Goal: Navigation & Orientation: Find specific page/section

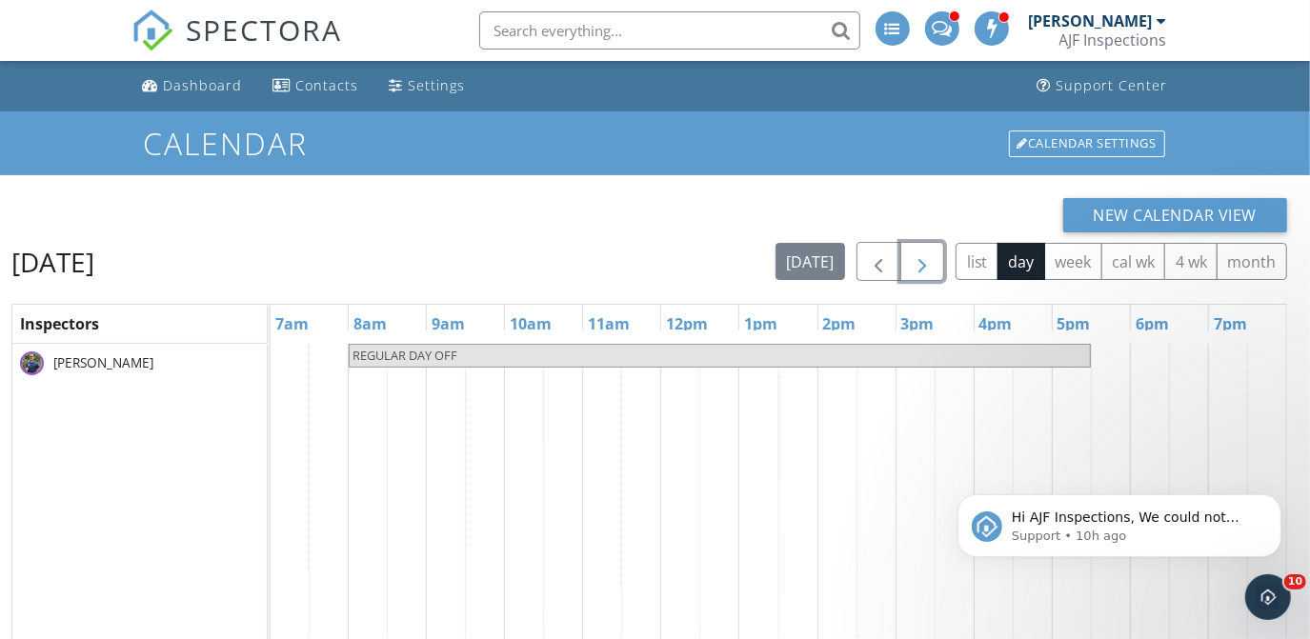
click at [928, 268] on span "button" at bounding box center [922, 262] width 23 height 23
click at [919, 259] on span "button" at bounding box center [922, 262] width 23 height 23
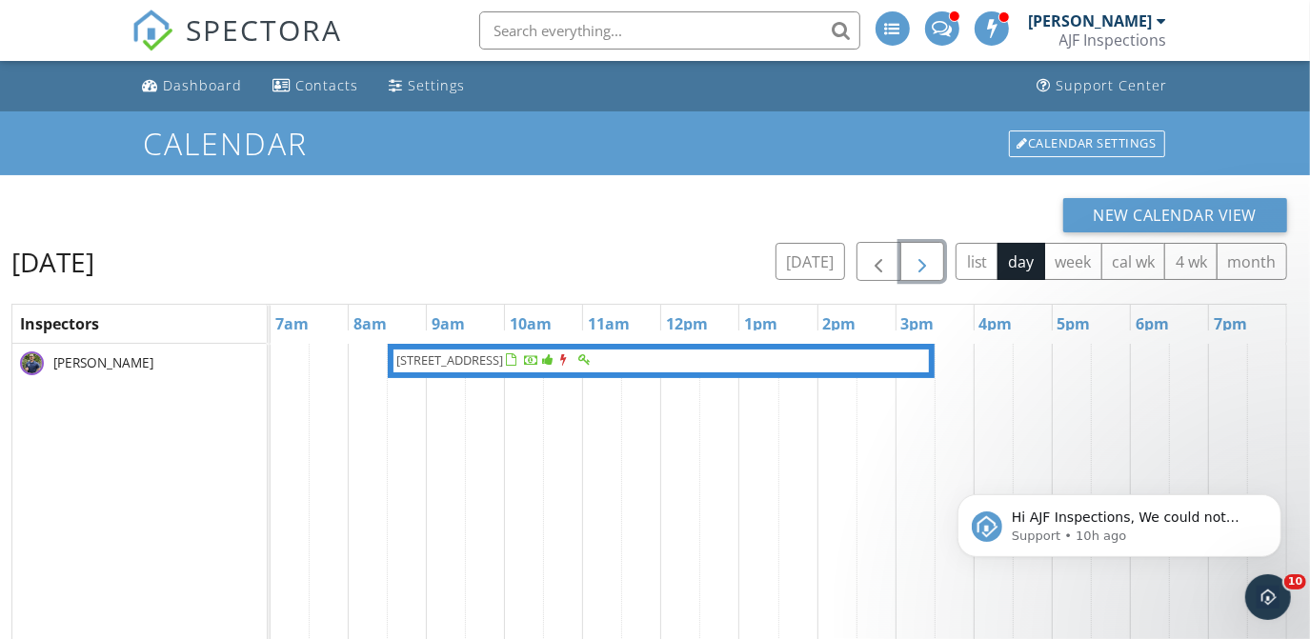
click at [919, 259] on span "button" at bounding box center [922, 262] width 23 height 23
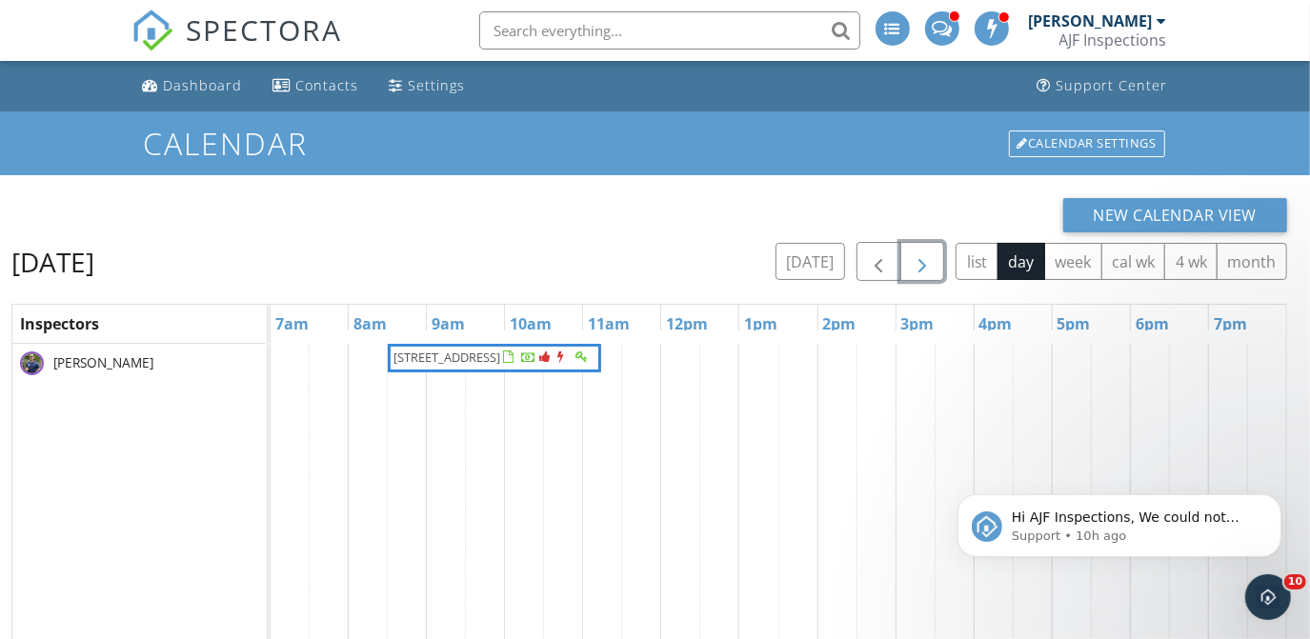
click at [919, 259] on span "button" at bounding box center [922, 262] width 23 height 23
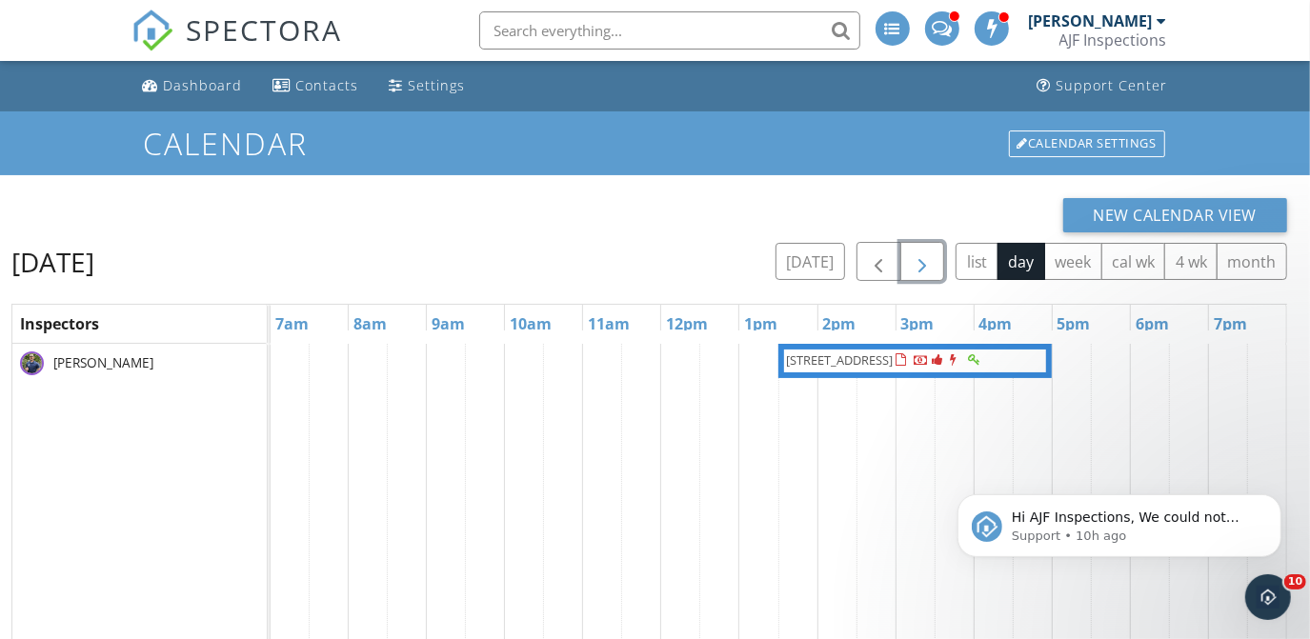
click at [918, 256] on span "button" at bounding box center [922, 262] width 23 height 23
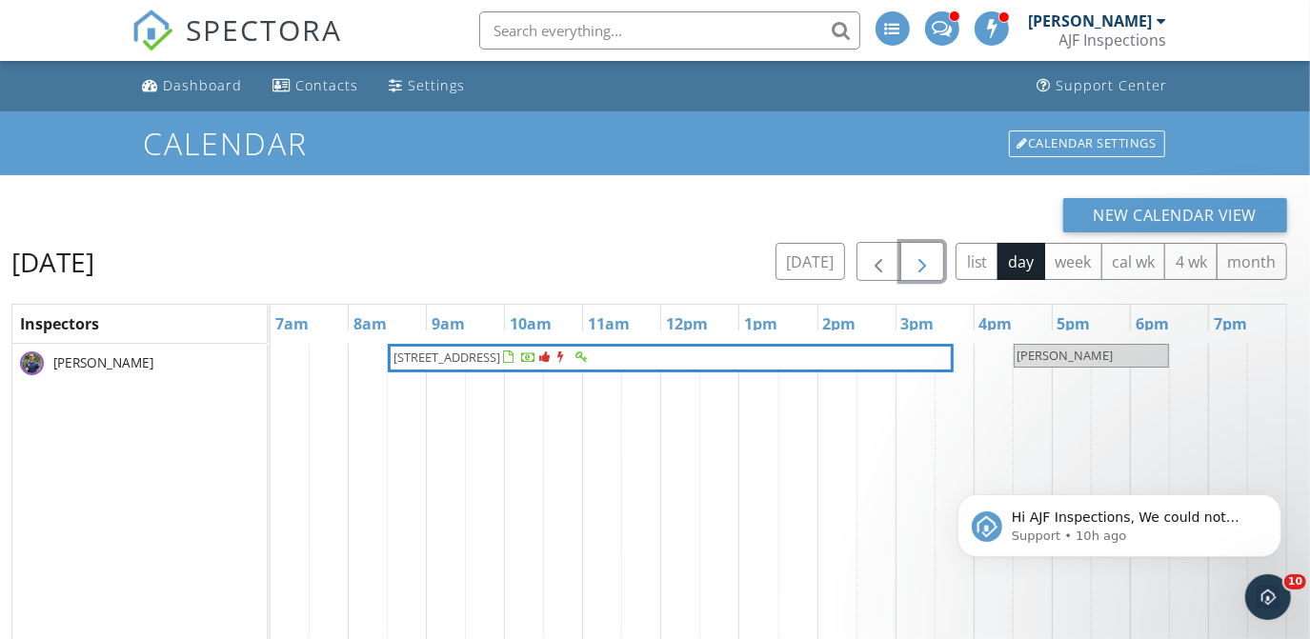
click at [918, 256] on span "button" at bounding box center [922, 262] width 23 height 23
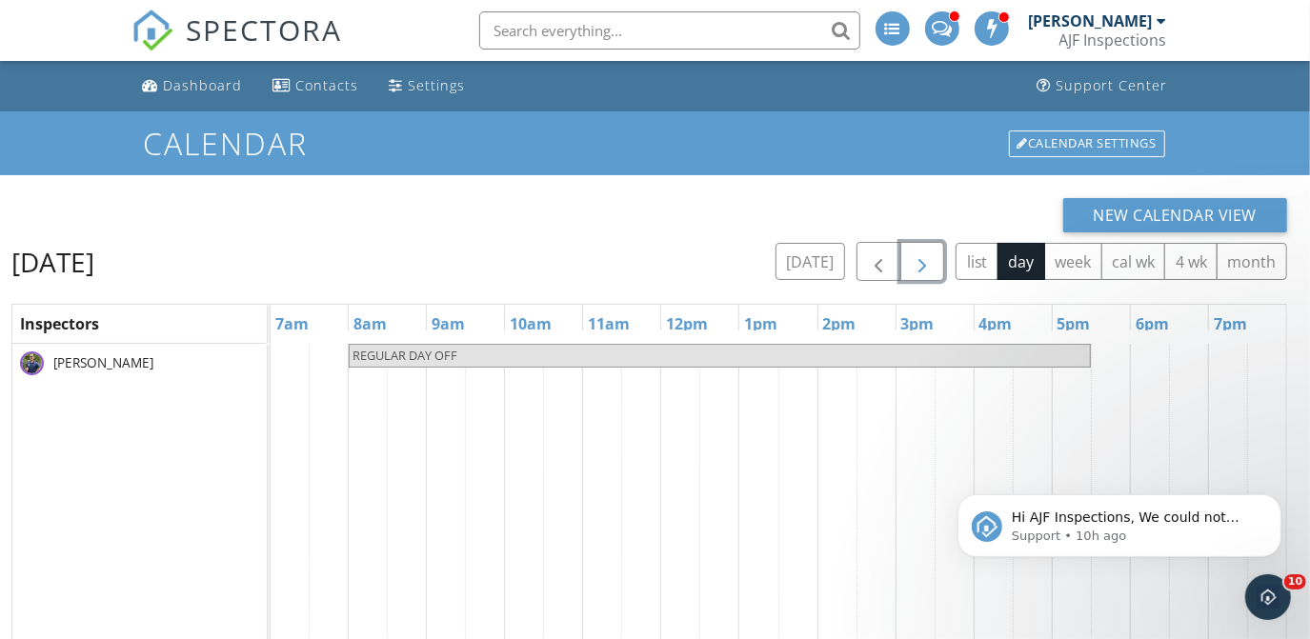
click at [918, 256] on span "button" at bounding box center [922, 262] width 23 height 23
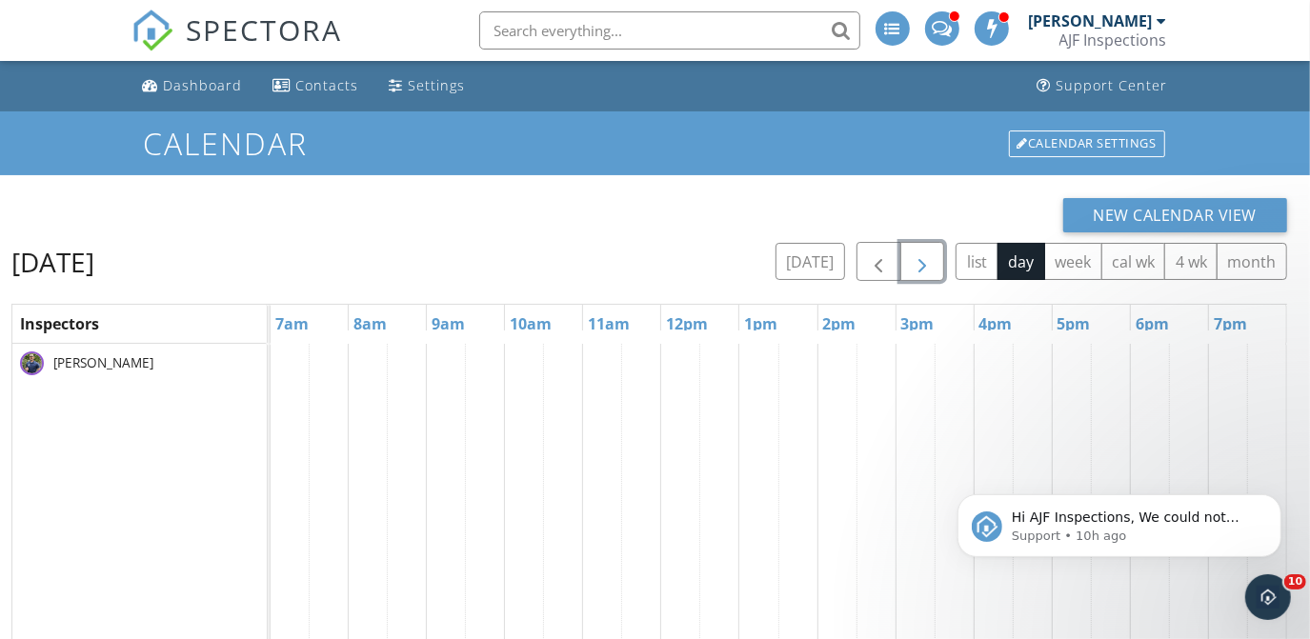
click at [918, 256] on span "button" at bounding box center [922, 262] width 23 height 23
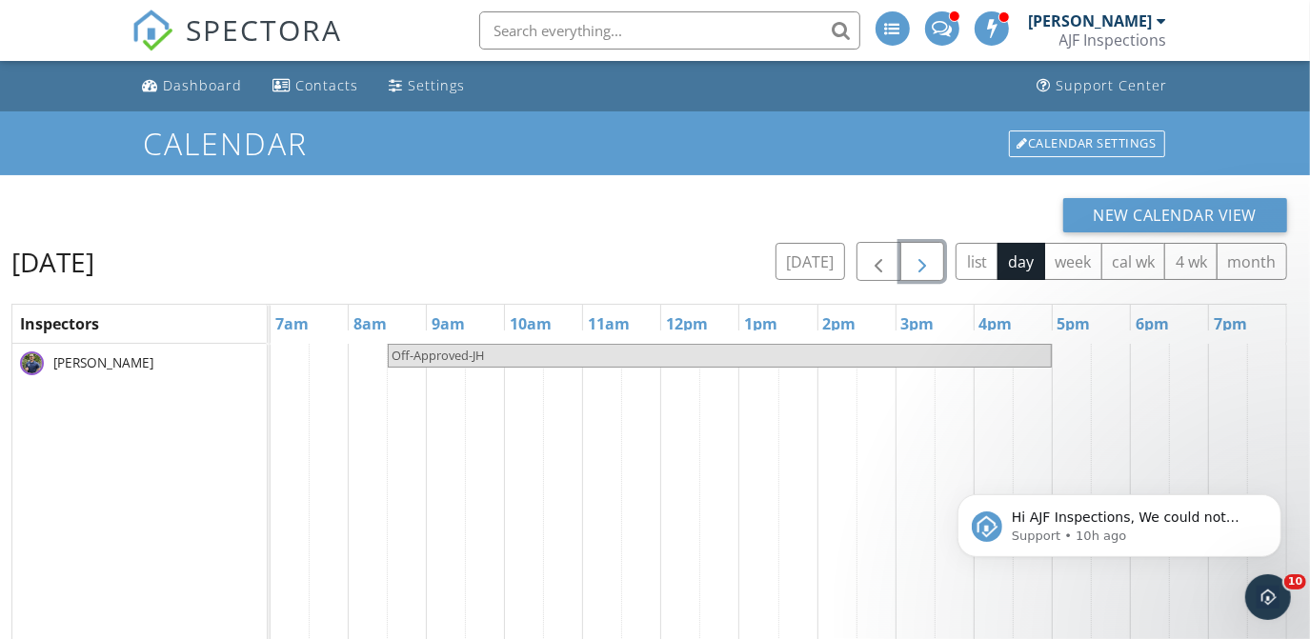
click at [918, 256] on span "button" at bounding box center [922, 262] width 23 height 23
